Goal: Task Accomplishment & Management: Manage account settings

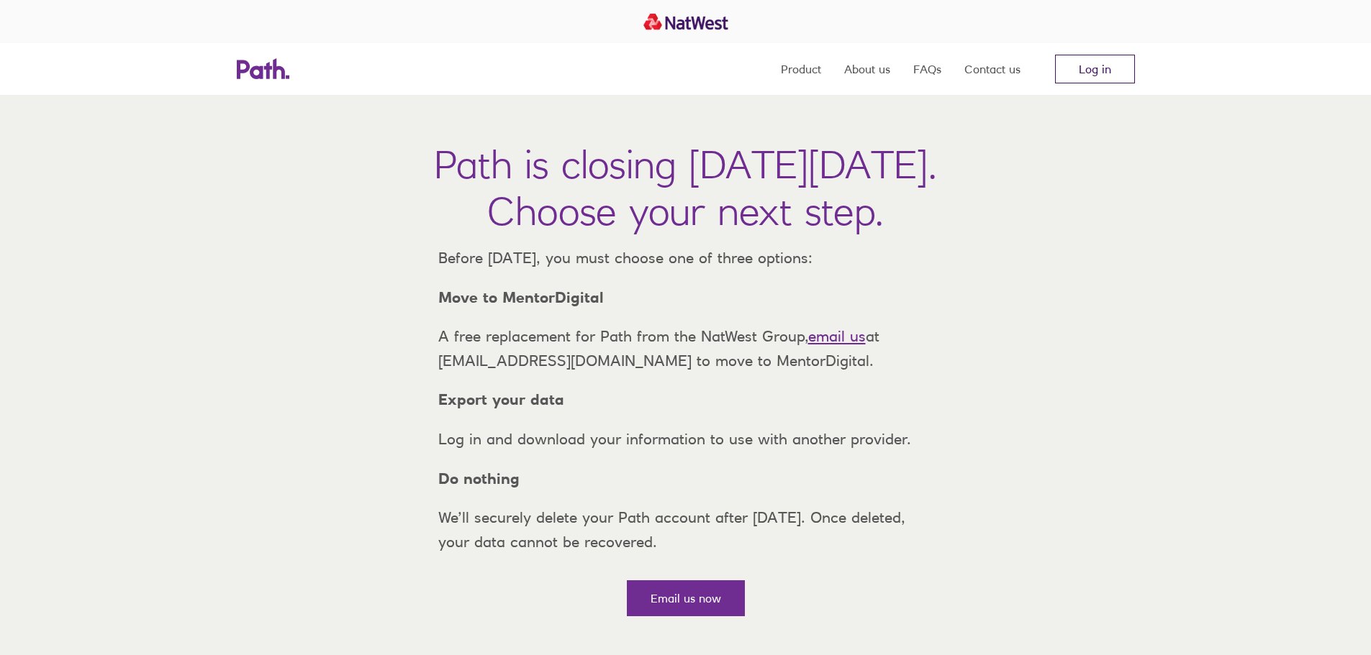
click at [1086, 68] on link "Log in" at bounding box center [1095, 69] width 80 height 29
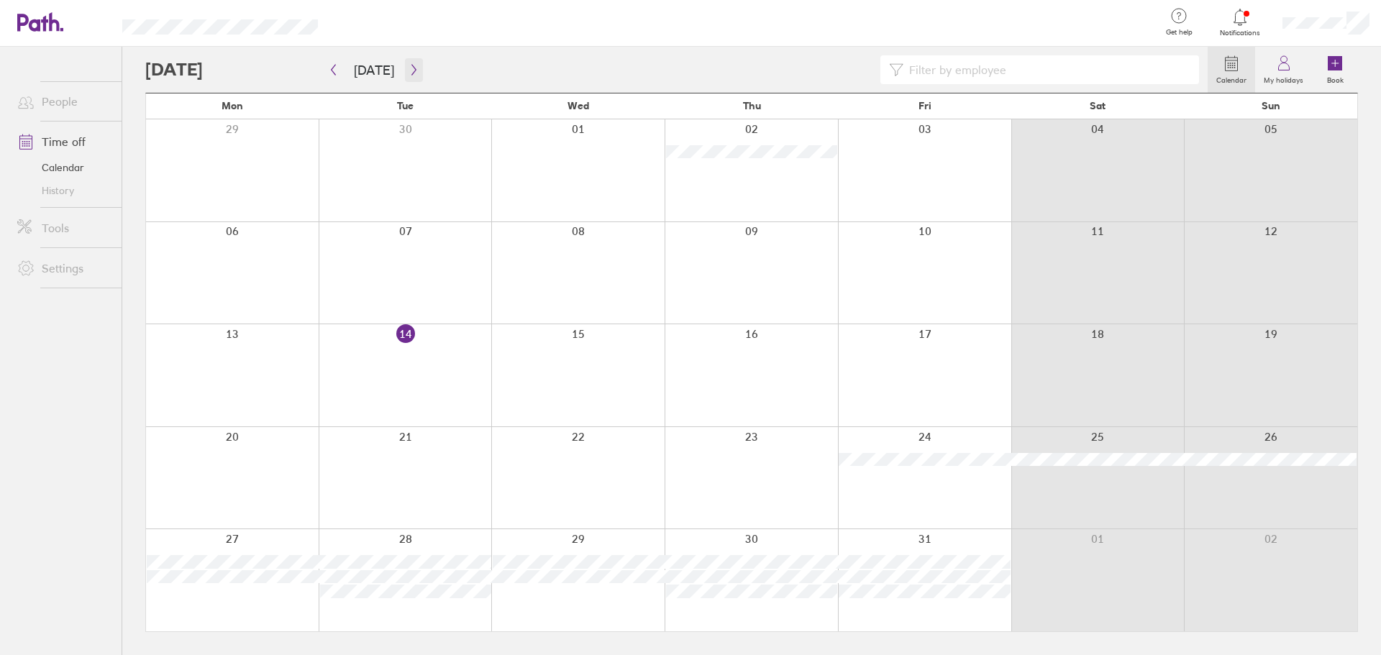
click at [409, 73] on icon "button" at bounding box center [414, 70] width 11 height 12
click at [405, 71] on button "button" at bounding box center [414, 70] width 18 height 24
click at [412, 68] on icon "button" at bounding box center [414, 70] width 4 height 11
click at [322, 70] on div at bounding box center [676, 69] width 1063 height 29
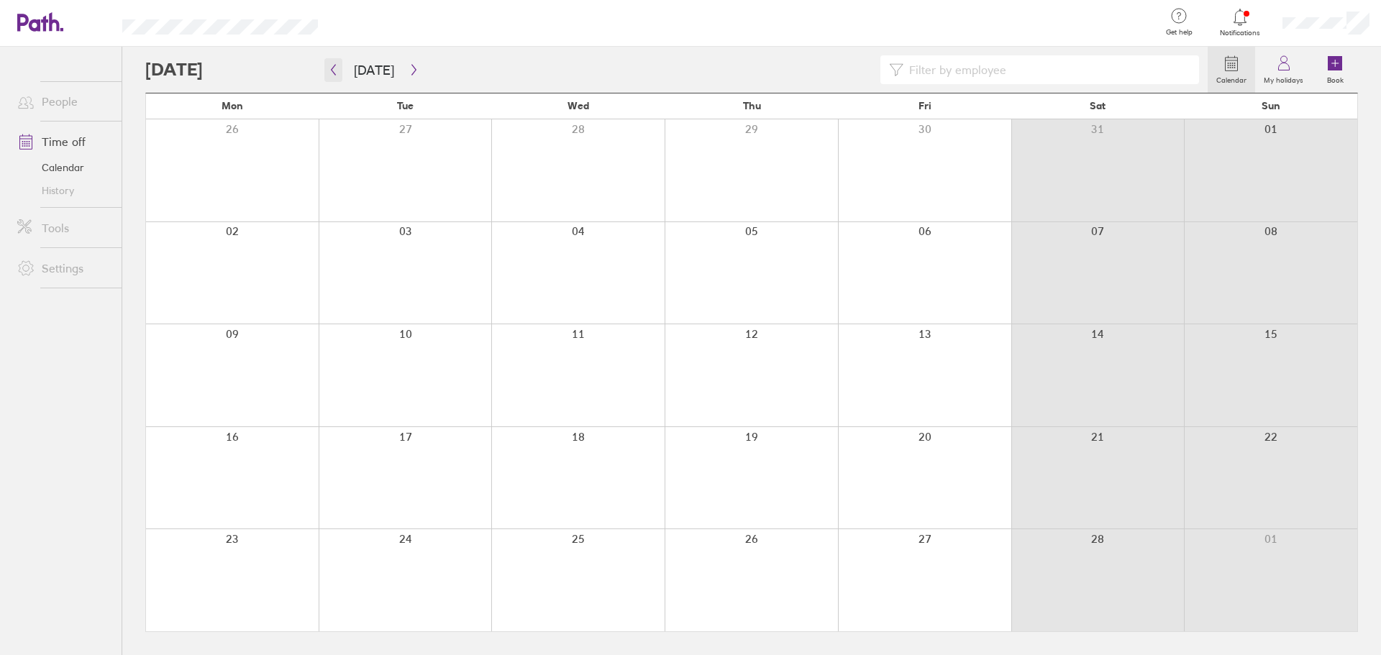
click at [337, 70] on icon "button" at bounding box center [333, 70] width 11 height 12
